Goal: Find specific page/section: Find specific page/section

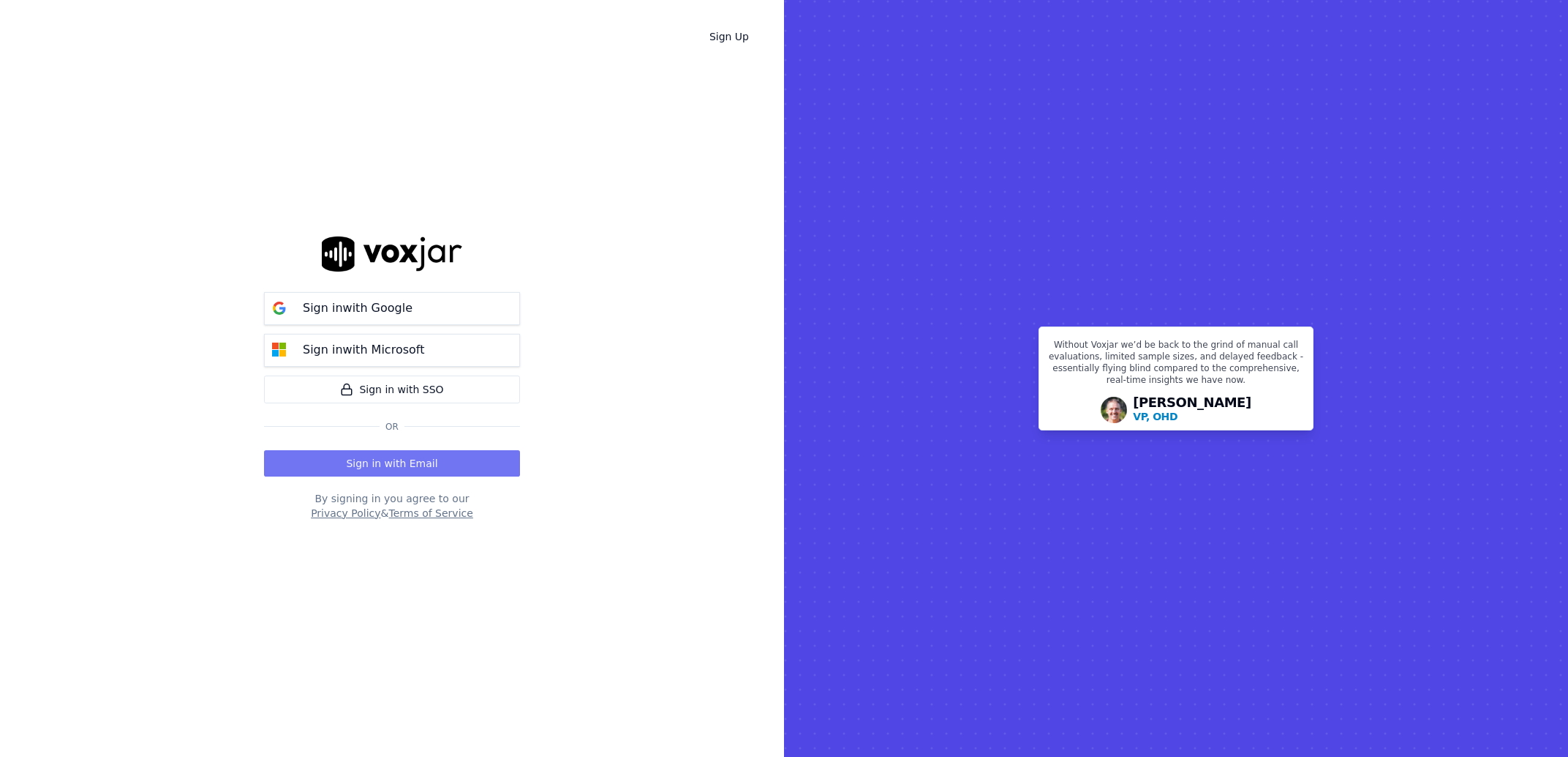
click at [323, 471] on button "Sign in with Email" at bounding box center [392, 463] width 256 height 27
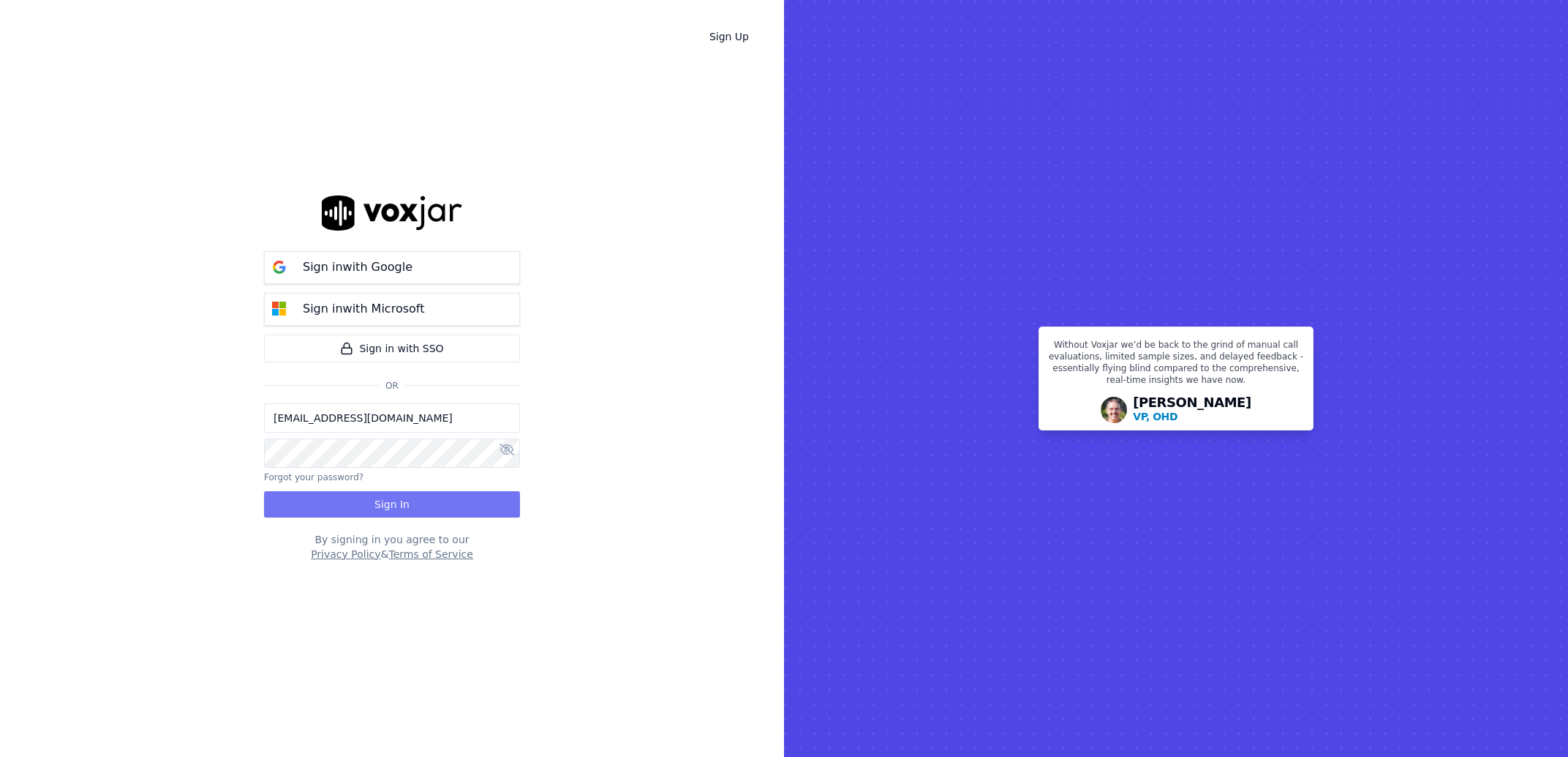
click at [315, 497] on button "Sign In" at bounding box center [392, 504] width 256 height 27
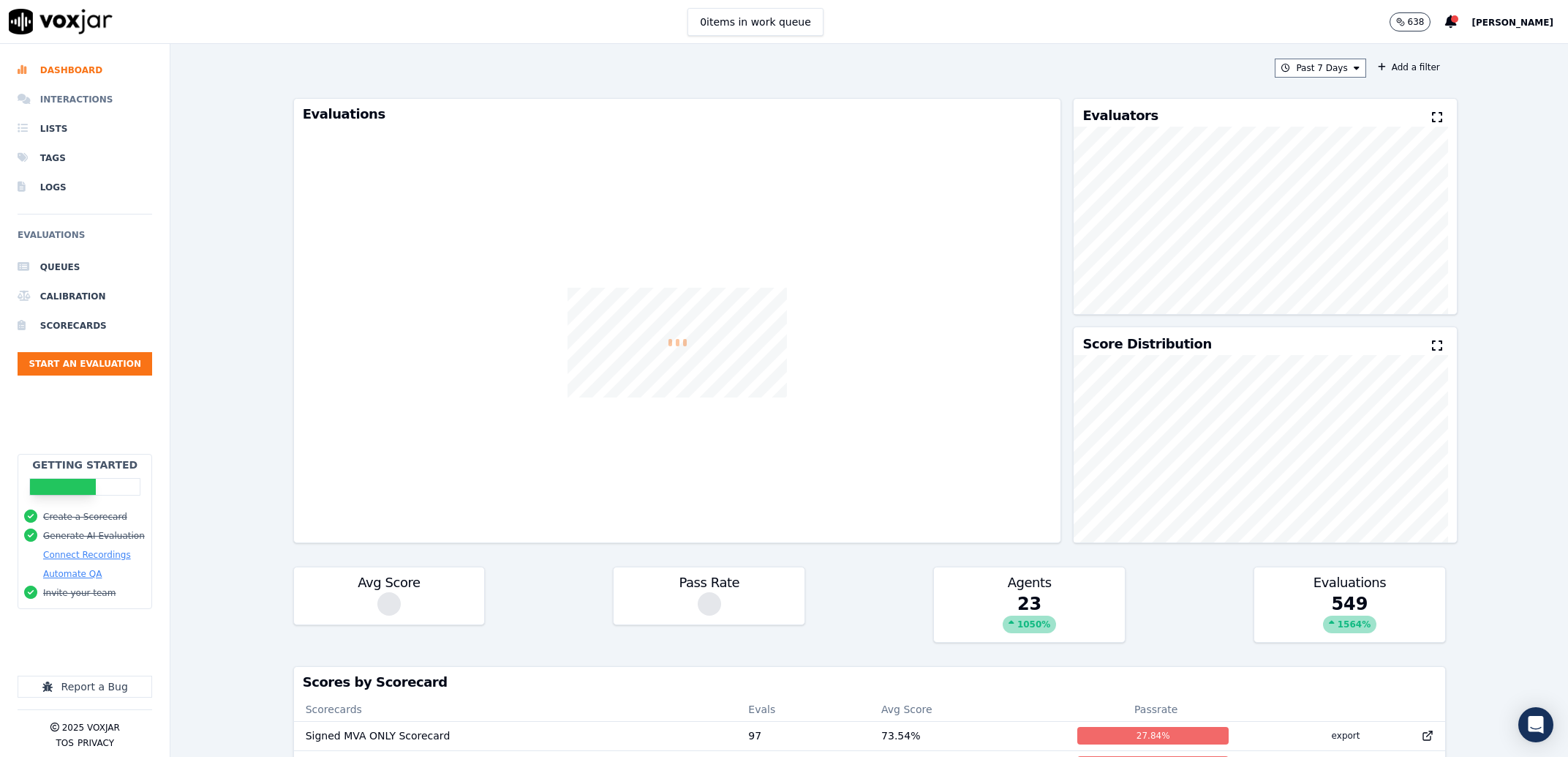
click at [73, 89] on li "Interactions" at bounding box center [85, 99] width 135 height 29
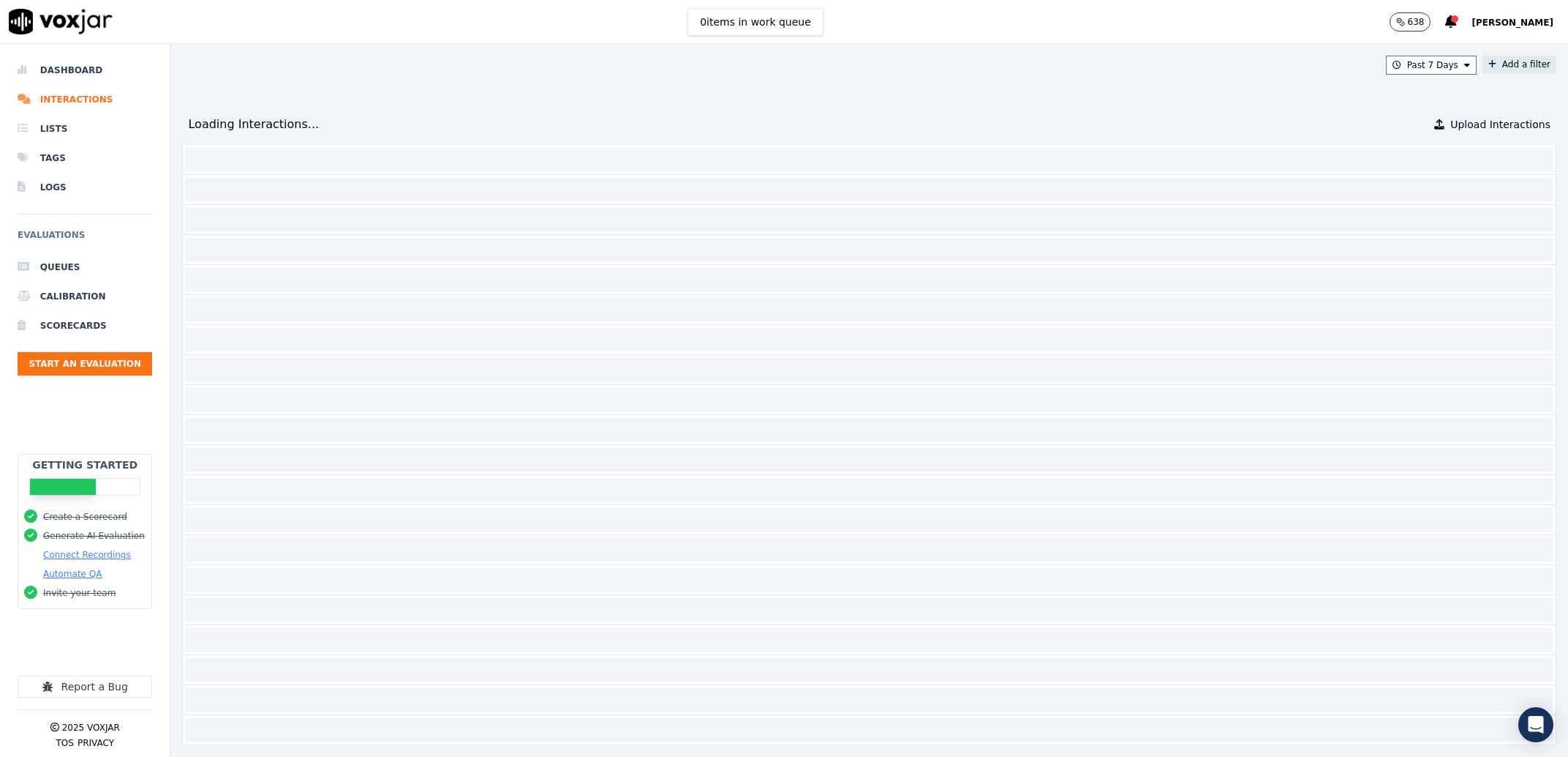
click at [1486, 62] on button "Add a filter" at bounding box center [1519, 65] width 73 height 18
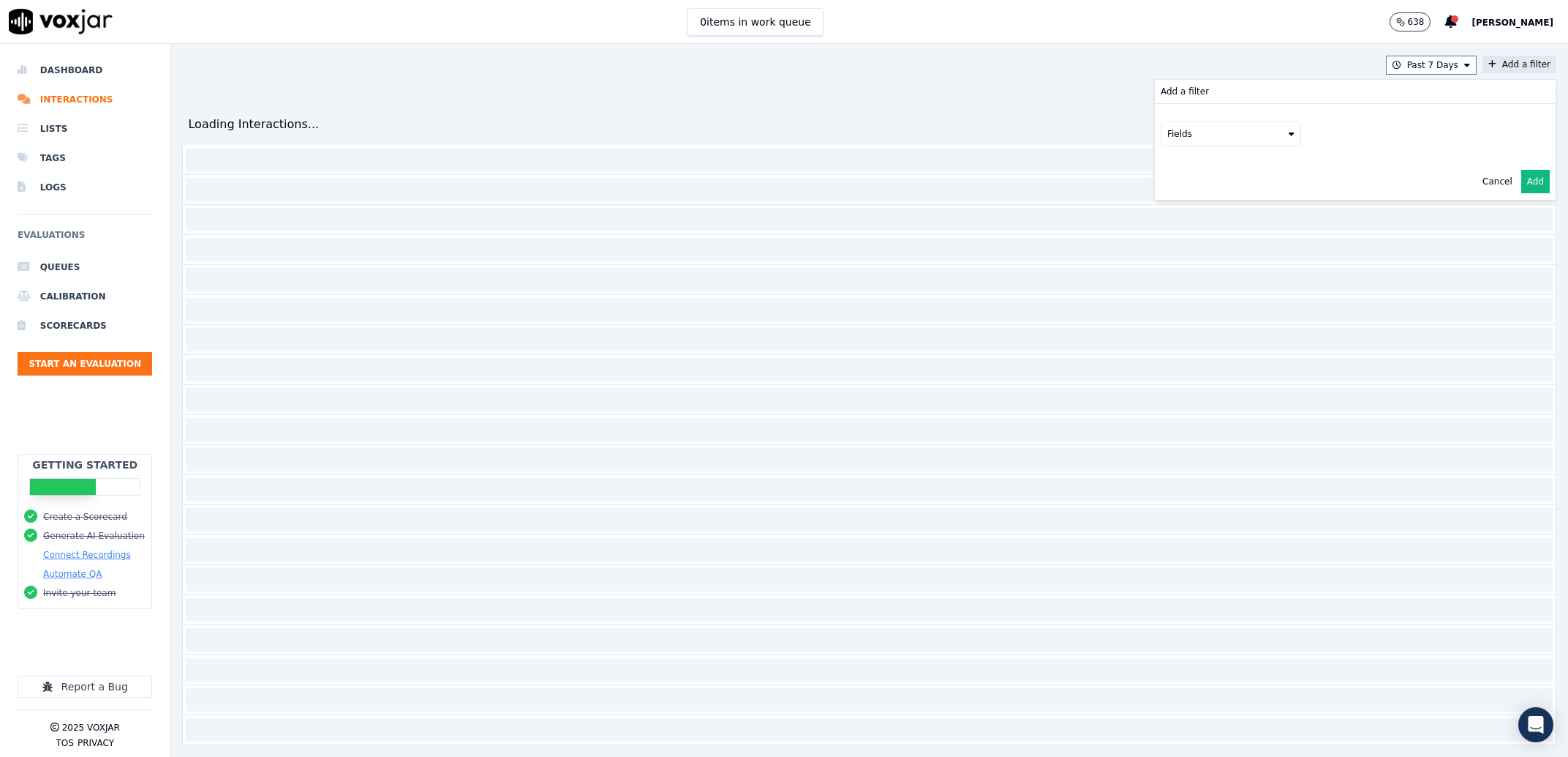
drag, startPoint x: 1314, startPoint y: 105, endPoint x: 1185, endPoint y: 140, distance: 133.7
click at [1308, 111] on div "Add a filter Fields Cancel Add" at bounding box center [1355, 140] width 400 height 120
click at [1185, 140] on button "Fields" at bounding box center [1231, 133] width 140 height 25
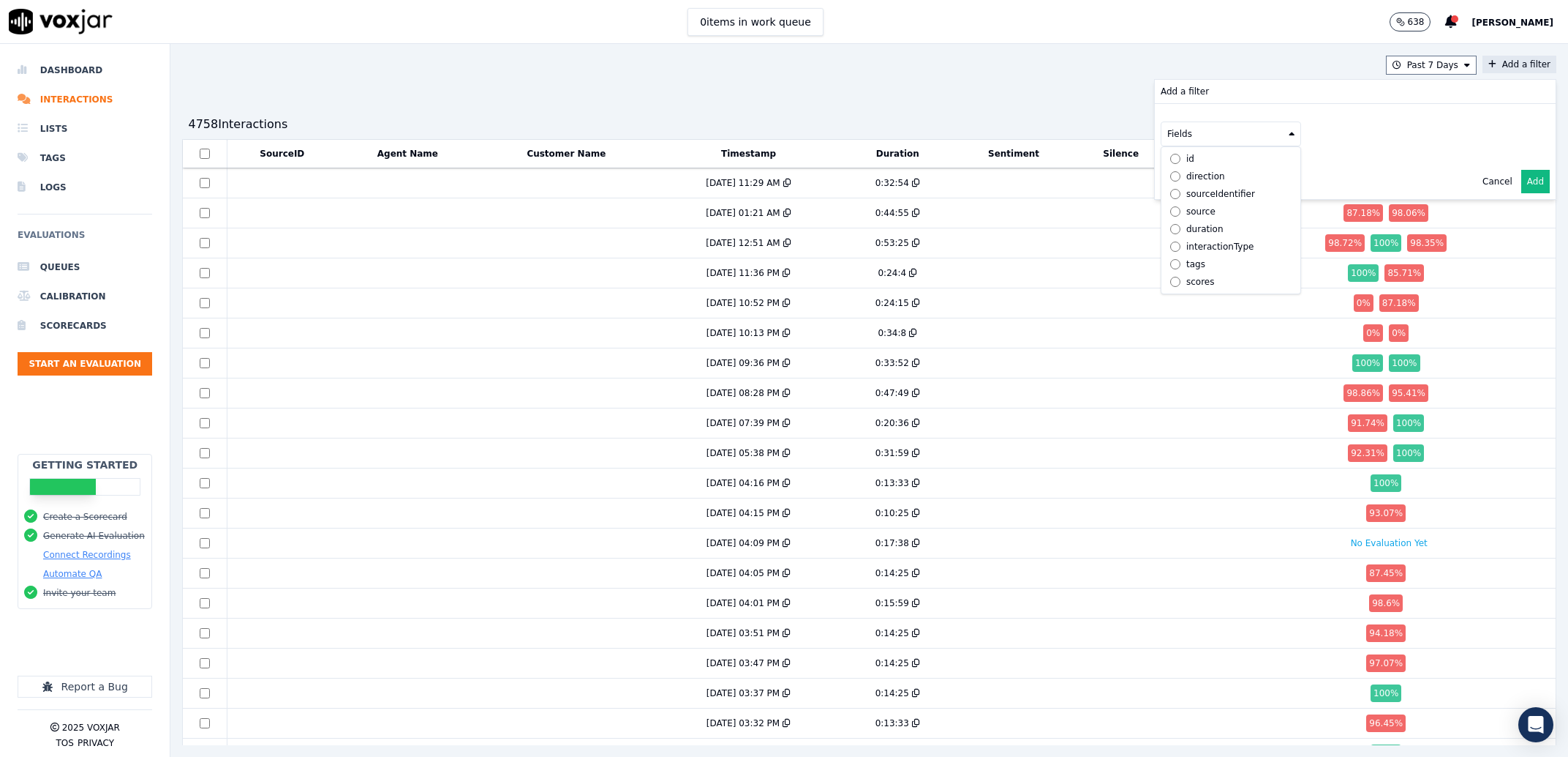
scroll to position [49, 0]
click at [1186, 259] on div "agents" at bounding box center [1201, 264] width 30 height 11
click at [1201, 162] on button "Fields" at bounding box center [1248, 164] width 140 height 25
click at [1185, 196] on label "name" at bounding box center [1248, 190] width 133 height 18
click at [1333, 159] on button at bounding box center [1430, 162] width 211 height 22
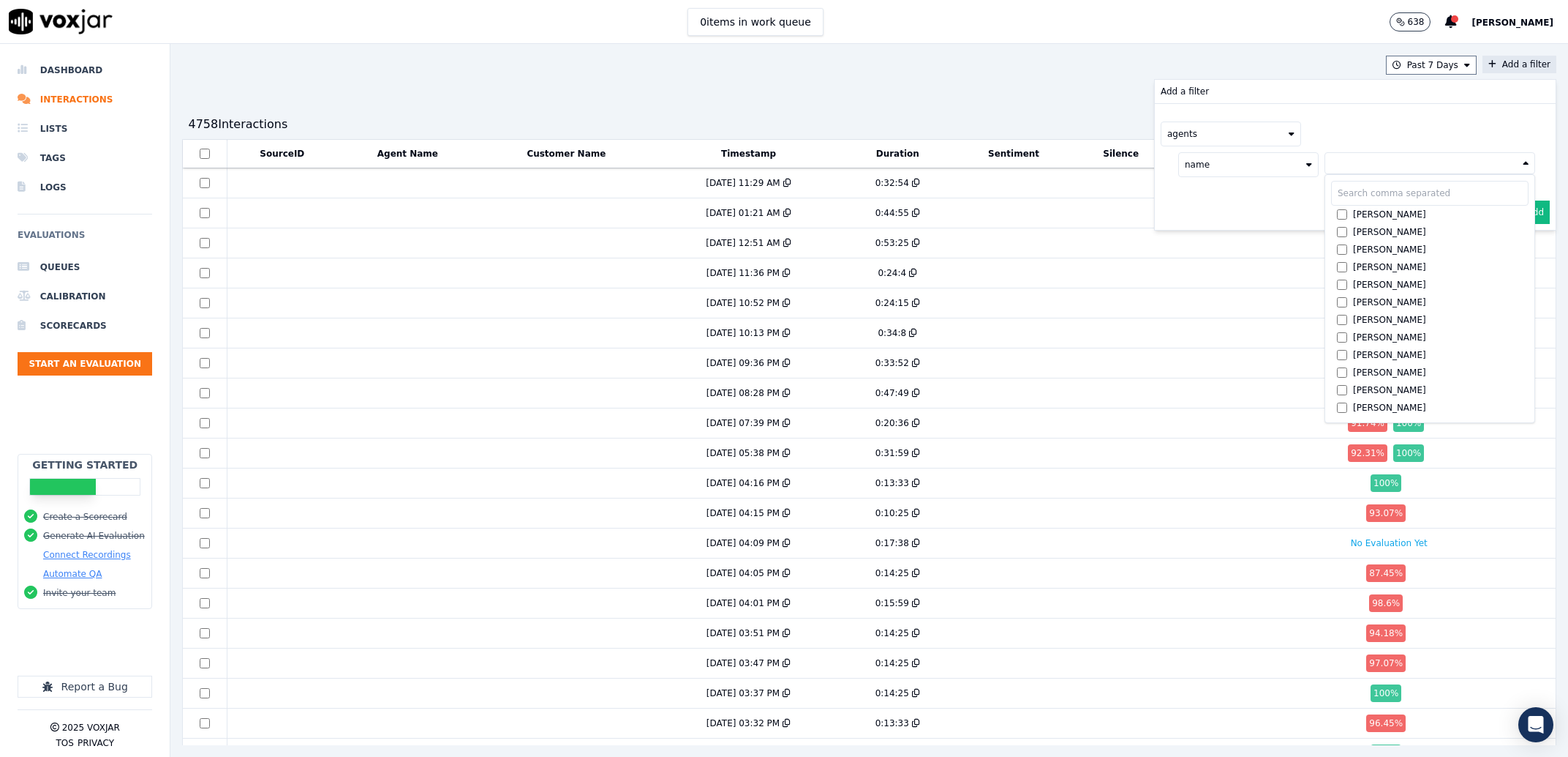
drag, startPoint x: 1327, startPoint y: 196, endPoint x: 1314, endPoint y: 166, distance: 32.7
click at [1331, 183] on input "text" at bounding box center [1430, 193] width 198 height 25
type input "m"
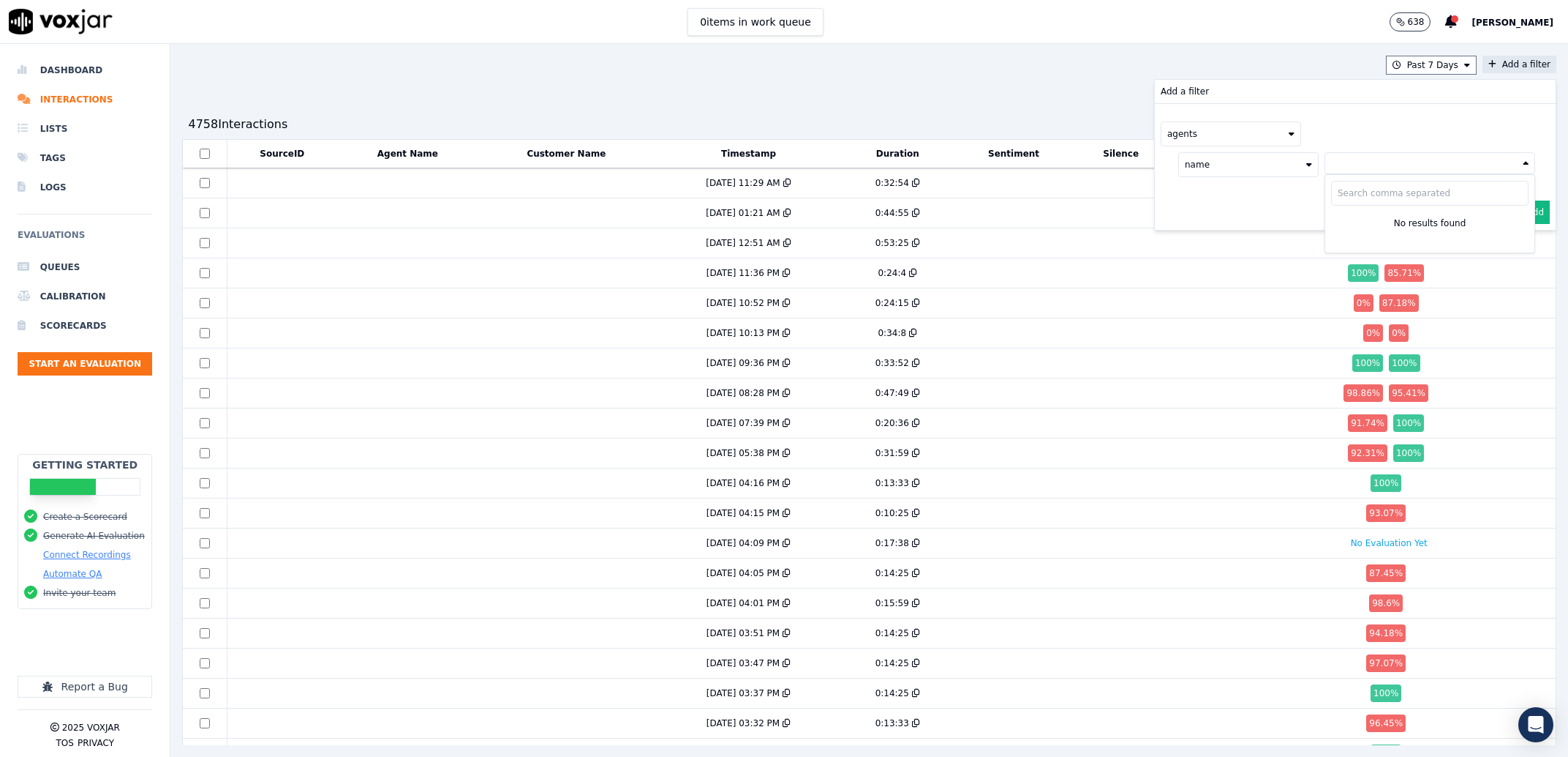
type input "M"
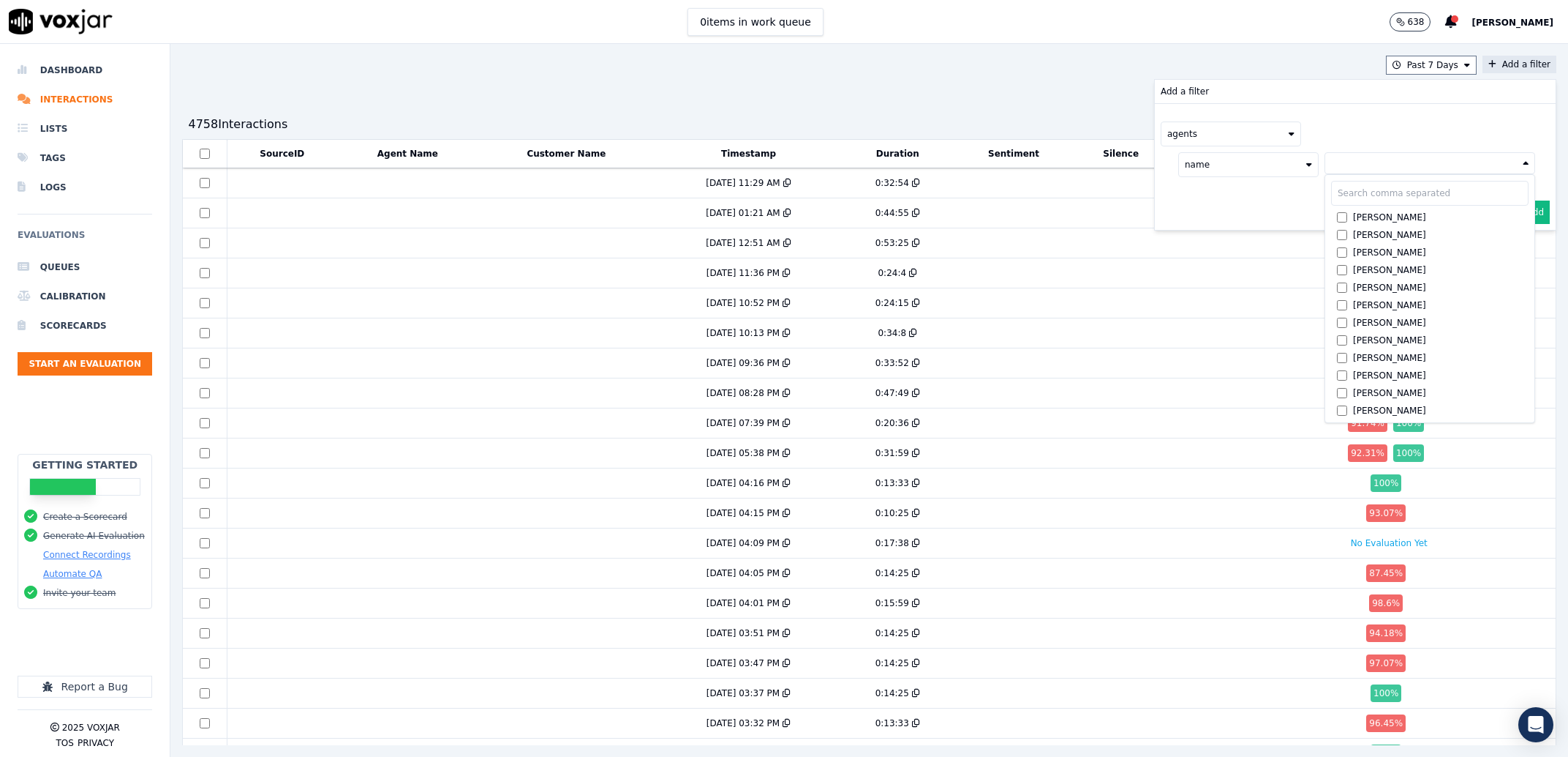
scroll to position [994, 0]
click at [1375, 302] on label "McKinley Powell" at bounding box center [1430, 309] width 198 height 18
click at [1521, 252] on button "Add" at bounding box center [1535, 247] width 28 height 23
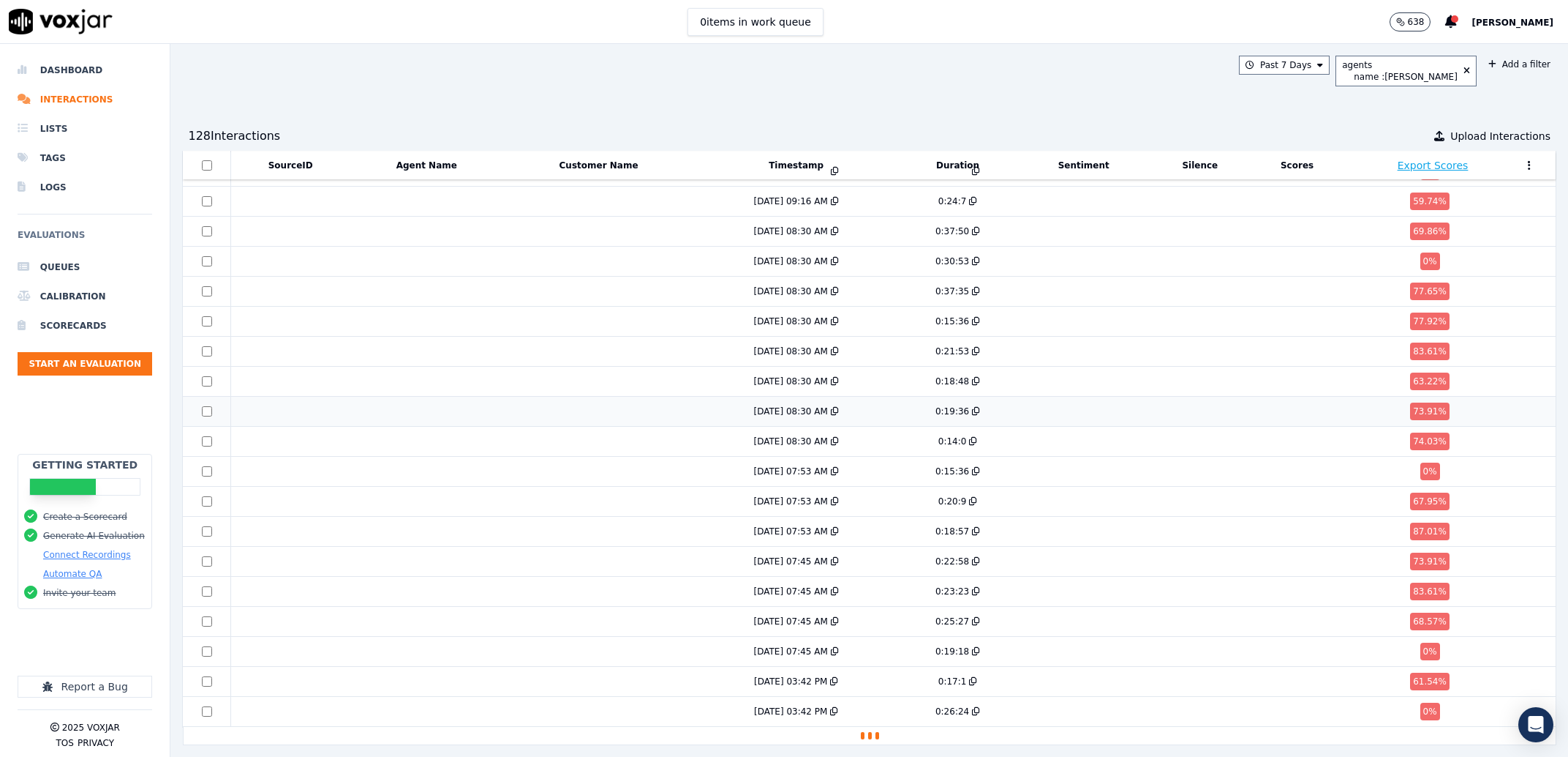
scroll to position [1902, 0]
